Goal: Task Accomplishment & Management: Use online tool/utility

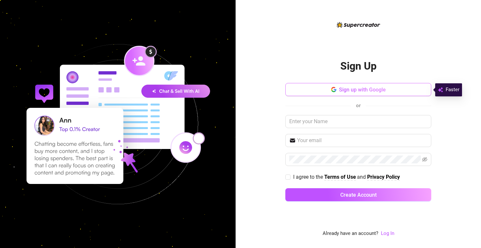
click at [305, 89] on button "Sign up with Google" at bounding box center [358, 89] width 146 height 13
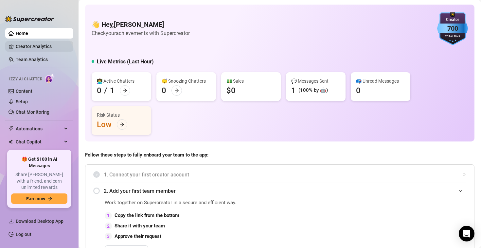
click at [51, 49] on link "Creator Analytics" at bounding box center [42, 46] width 52 height 10
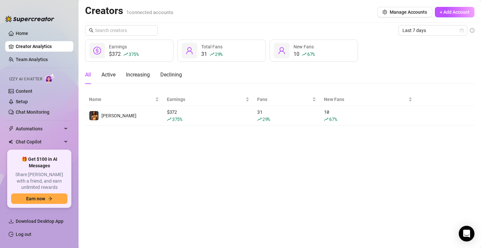
click at [52, 54] on ul "Home Creator Analytics Team Analytics Izzy AI Chatter Content Setup Chat Monito…" at bounding box center [39, 86] width 68 height 122
click at [48, 59] on link "Team Analytics" at bounding box center [32, 59] width 32 height 5
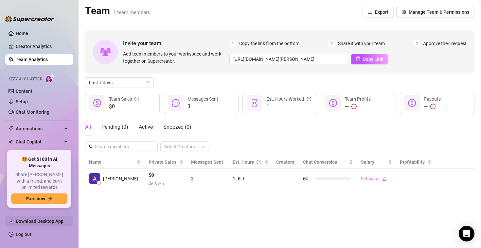
click at [62, 220] on span "Download Desktop App" at bounding box center [40, 221] width 48 height 5
